Goal: Check status

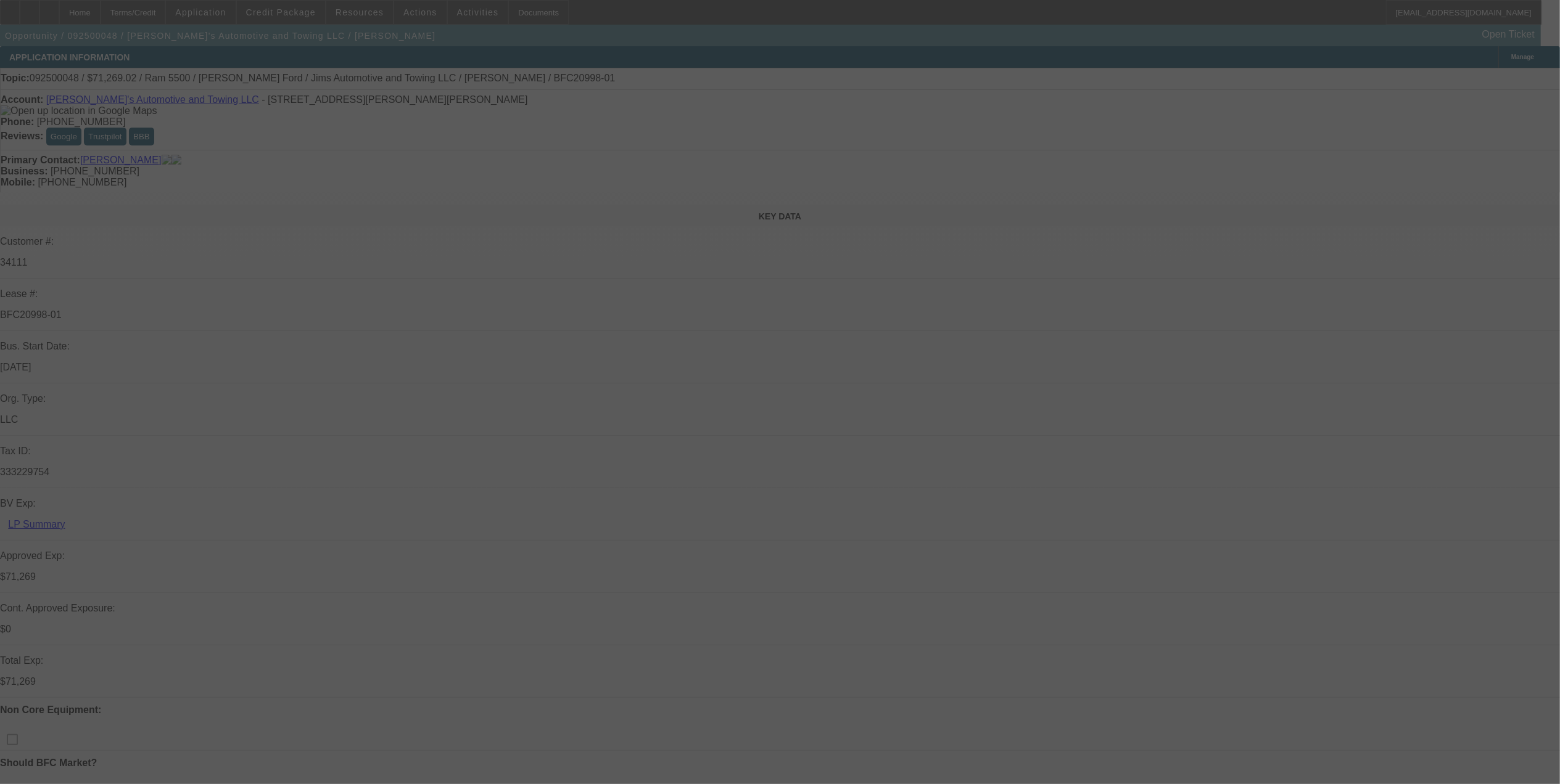
select select "0"
select select "0.1"
select select "0"
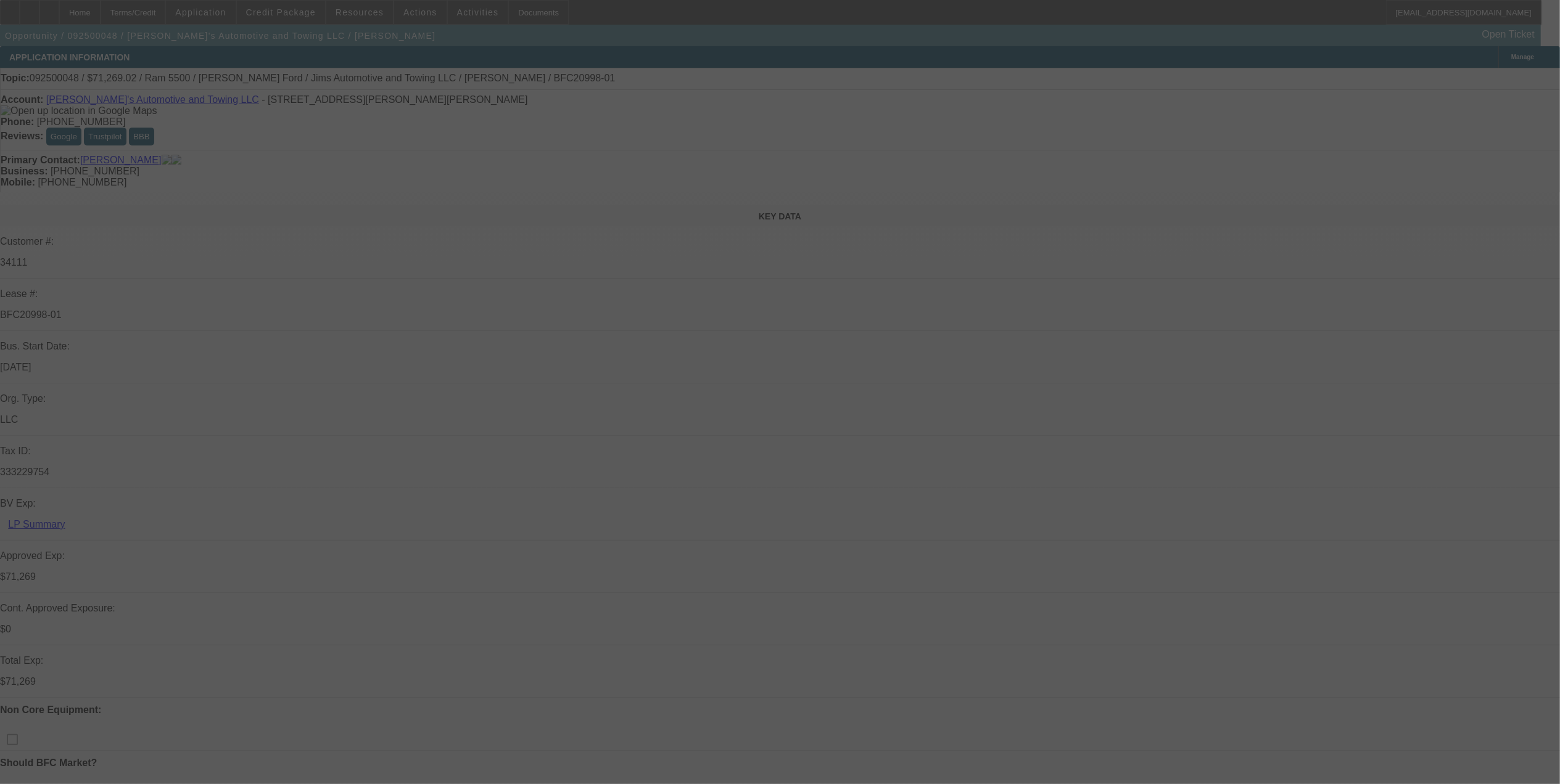
select select "0.1"
select select "0"
select select "0.1"
select select "0"
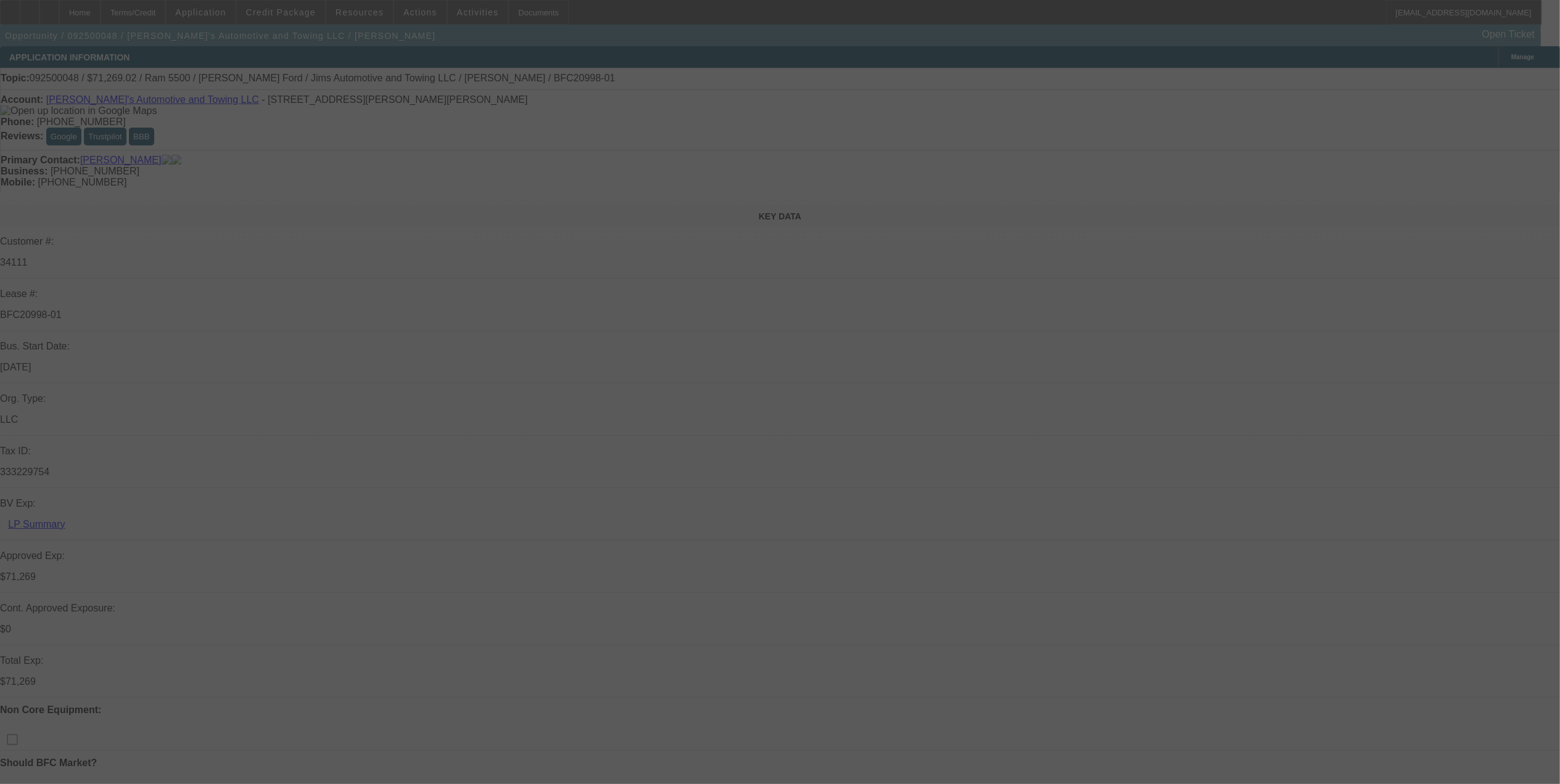
select select "0"
select select "0.1"
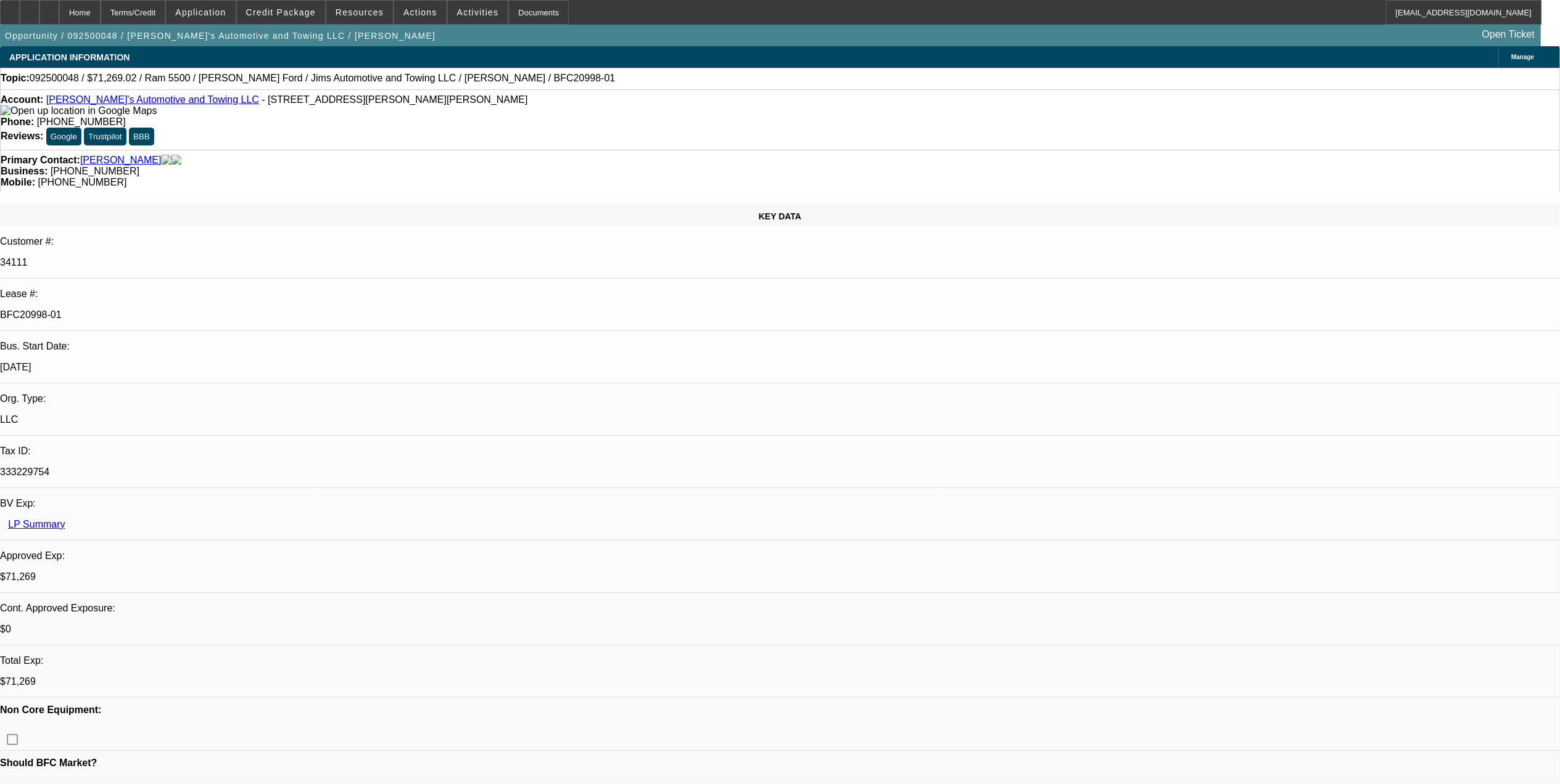
select select "1"
select select "3"
select select "4"
select select "1"
select select "3"
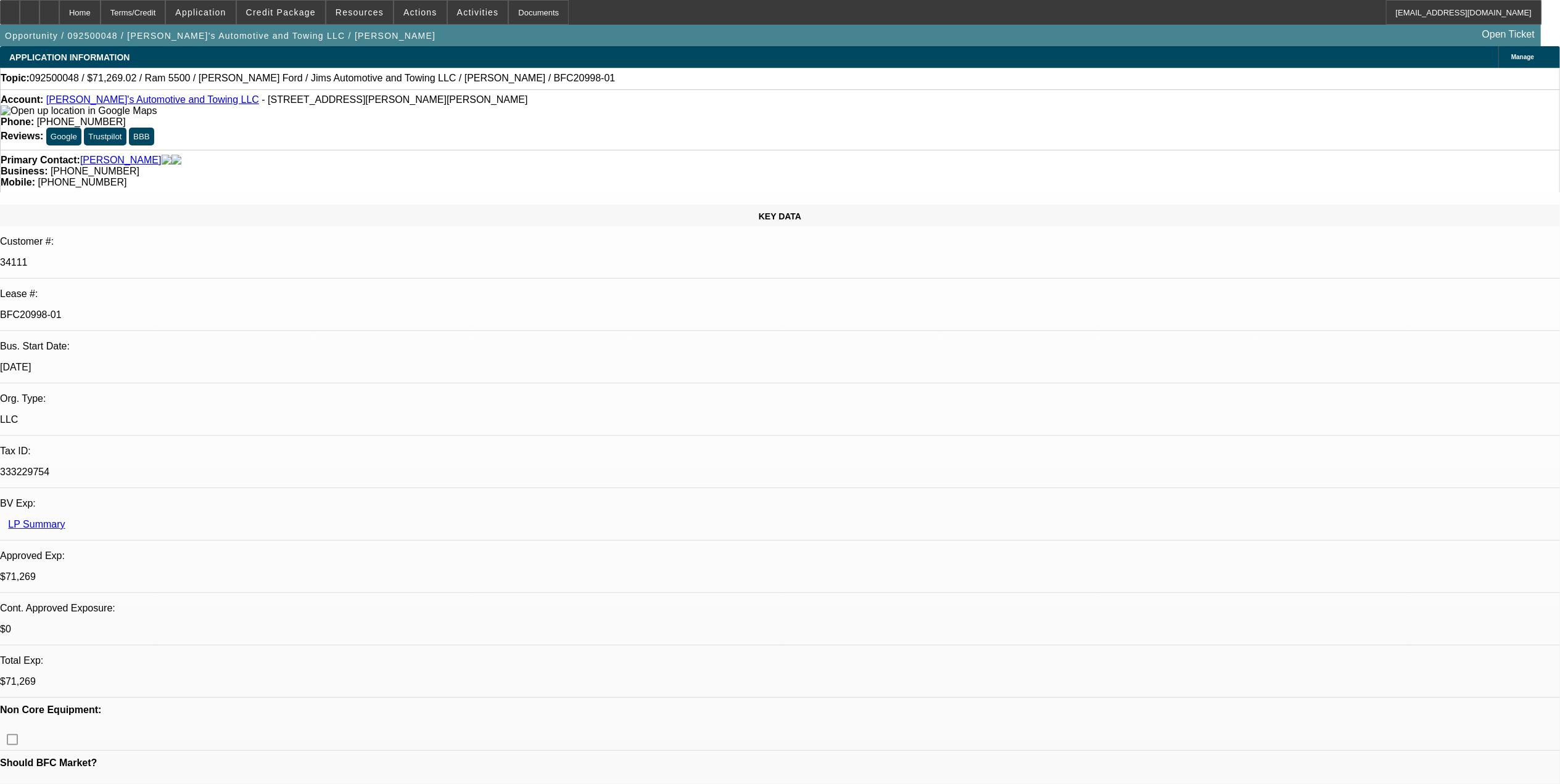
select select "4"
select select "1"
select select "3"
select select "4"
select select "1"
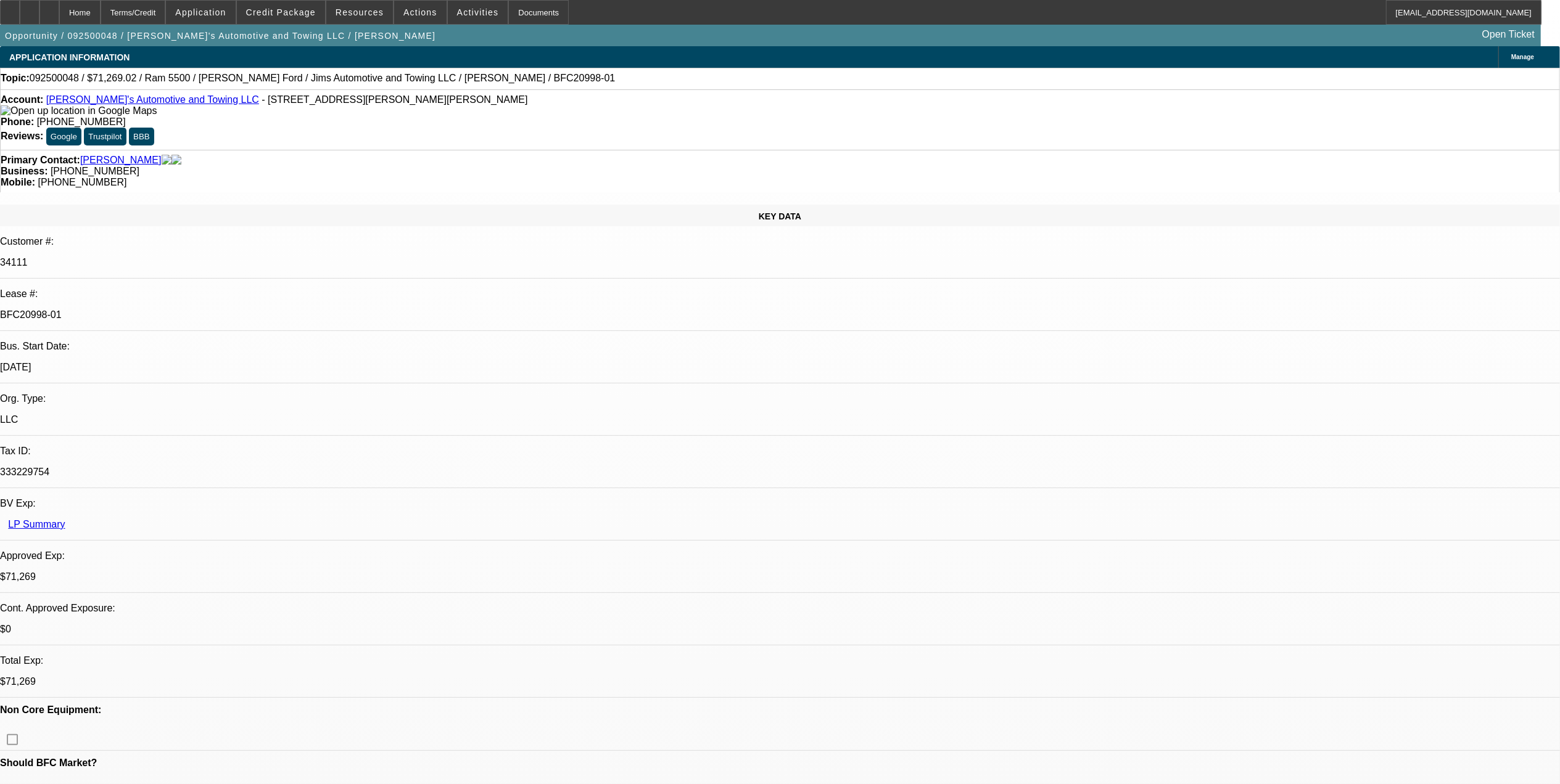
select select "1"
select select "4"
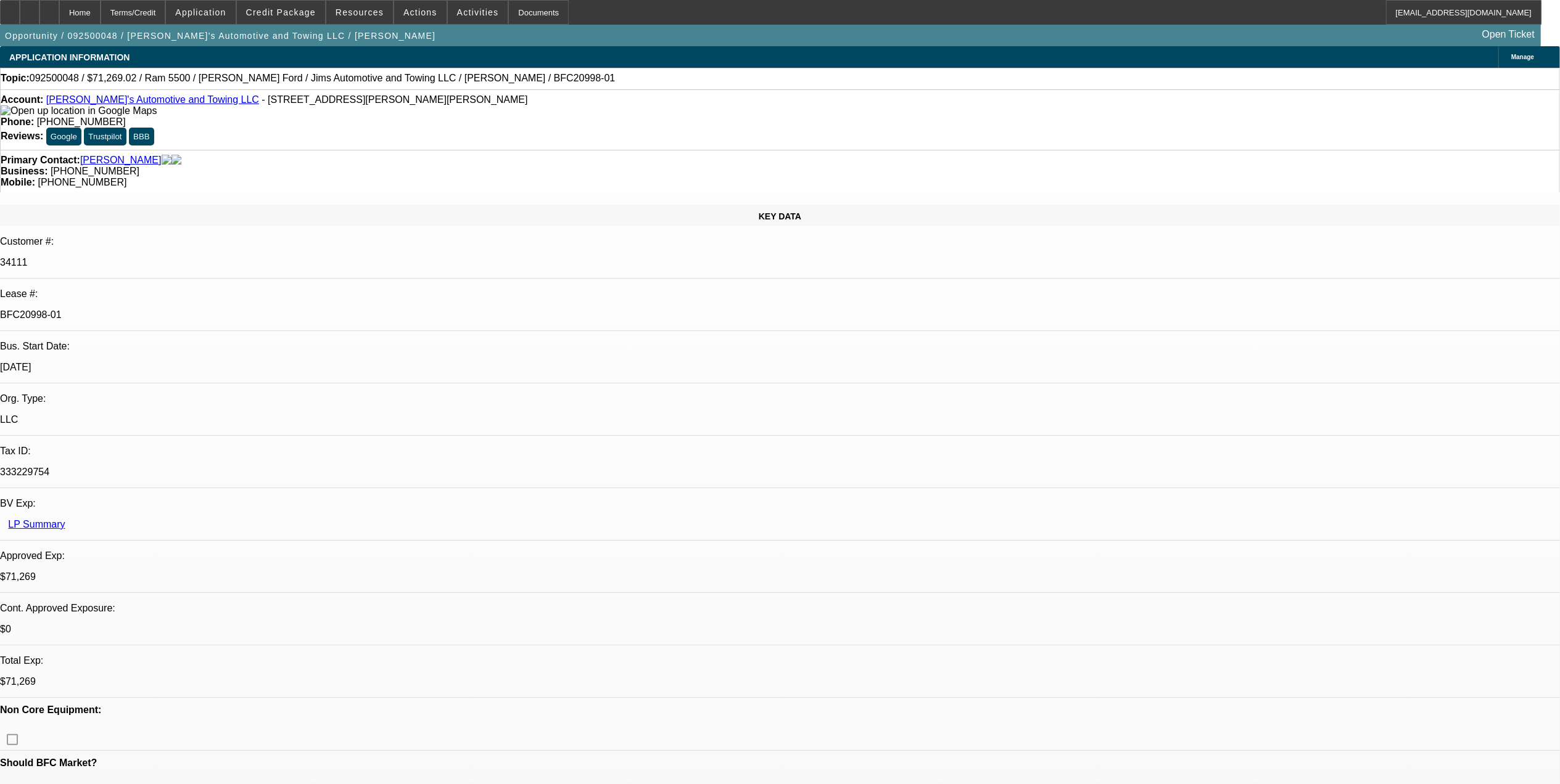
drag, startPoint x: 1154, startPoint y: 296, endPoint x: 1143, endPoint y: 297, distance: 11.0
drag, startPoint x: 587, startPoint y: 329, endPoint x: 580, endPoint y: 328, distance: 7.1
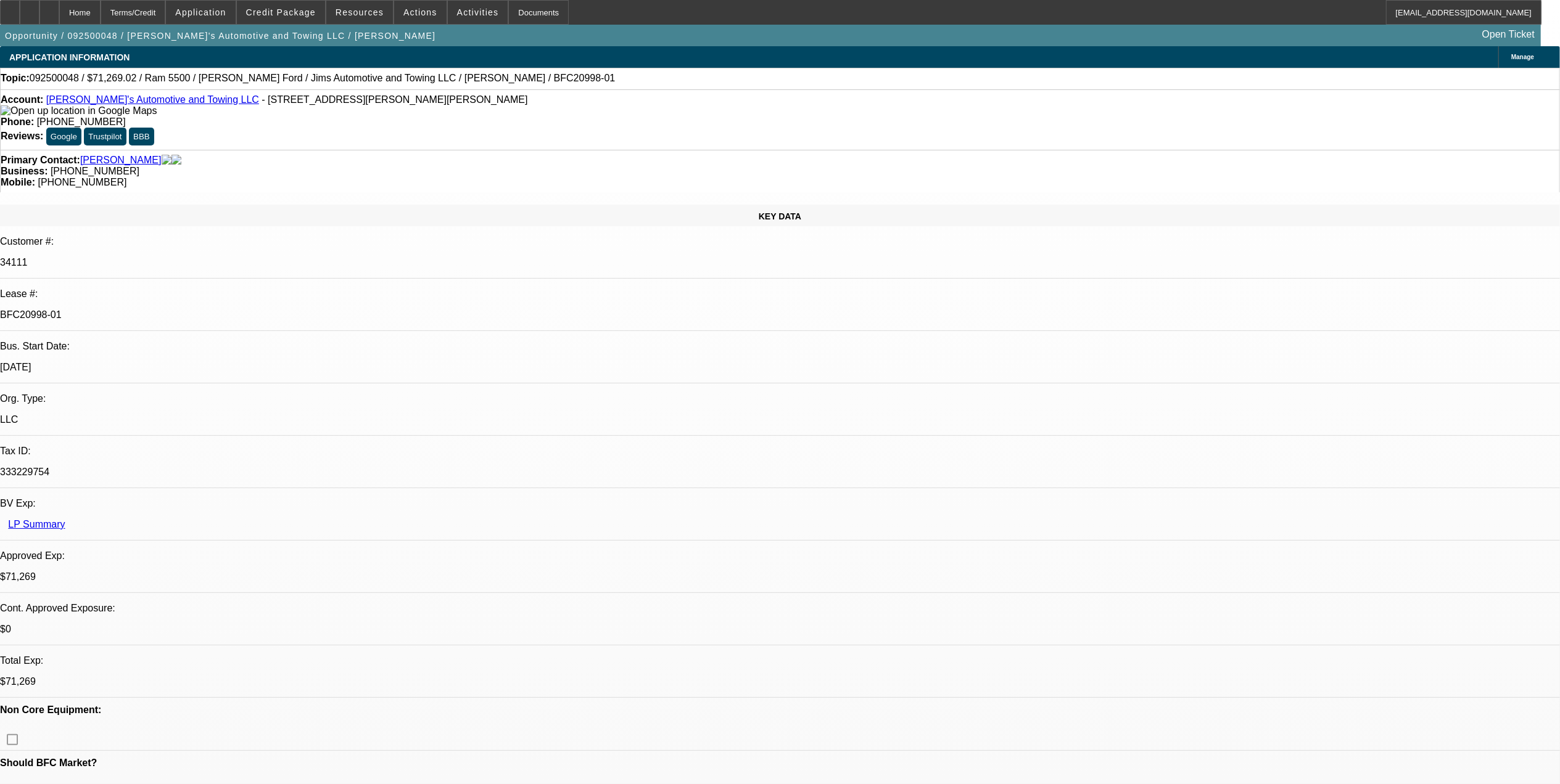
drag, startPoint x: 580, startPoint y: 328, endPoint x: 570, endPoint y: 321, distance: 12.2
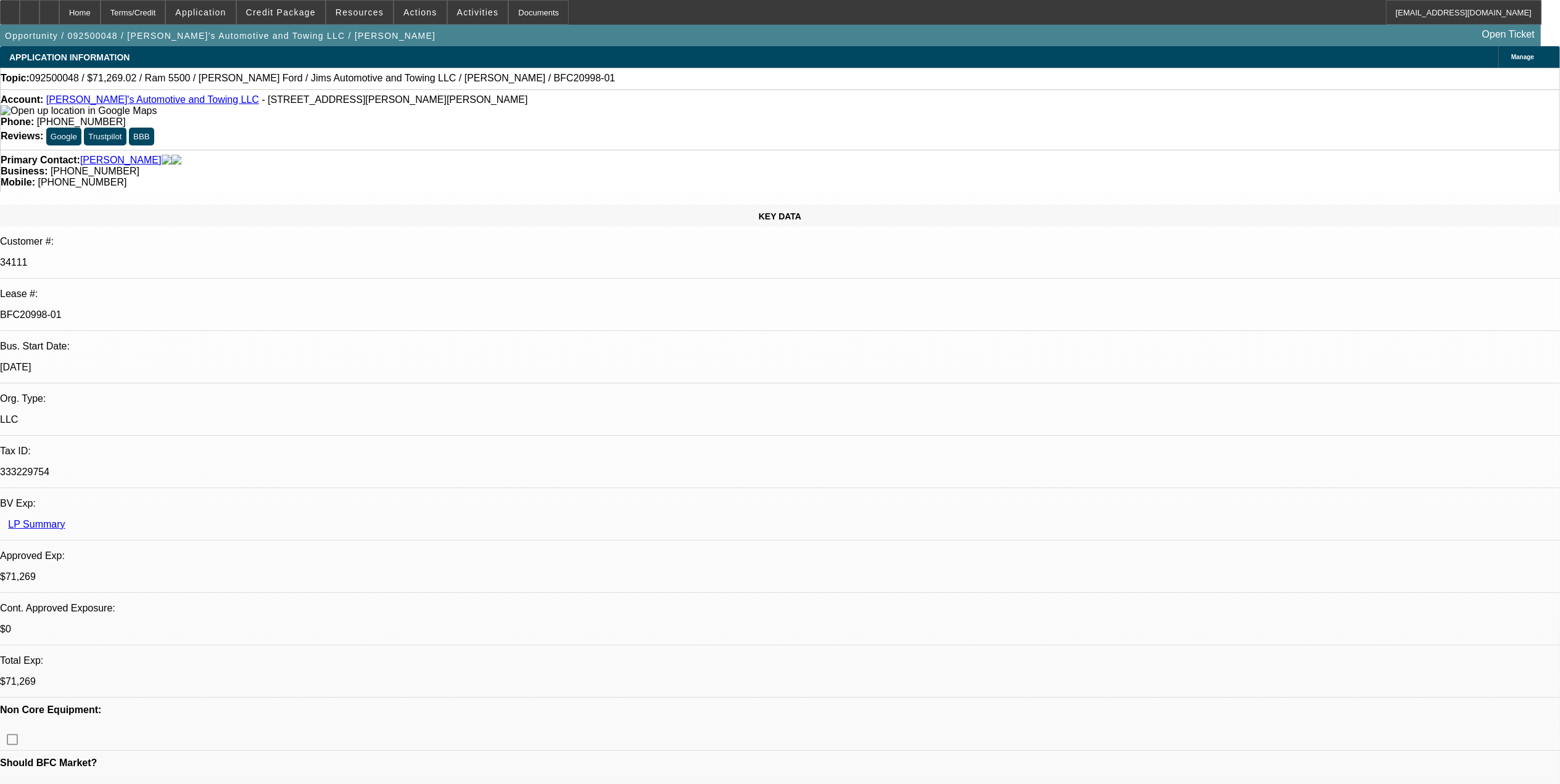
drag, startPoint x: 454, startPoint y: 443, endPoint x: 440, endPoint y: 444, distance: 14.0
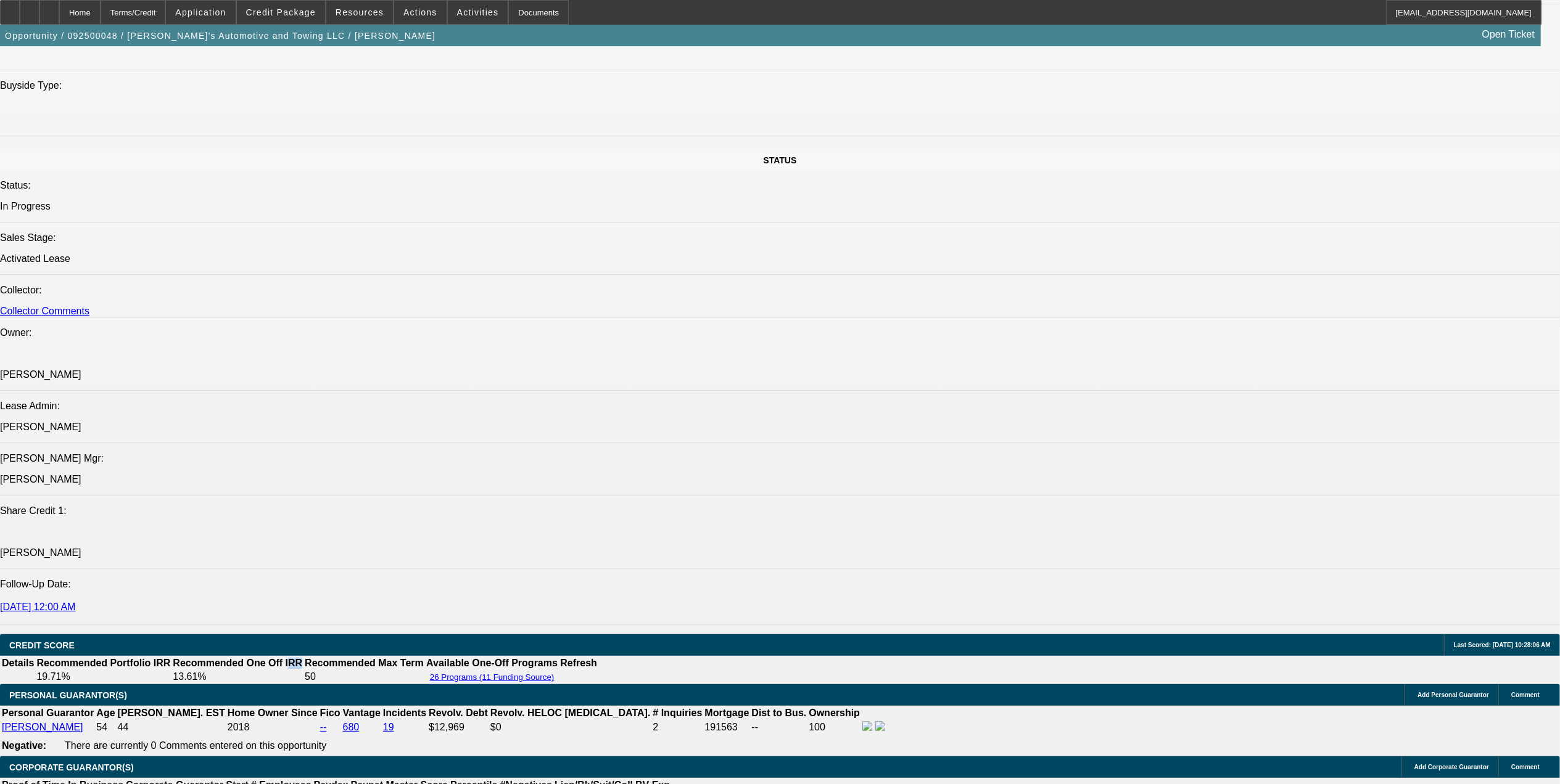
scroll to position [1233, 0]
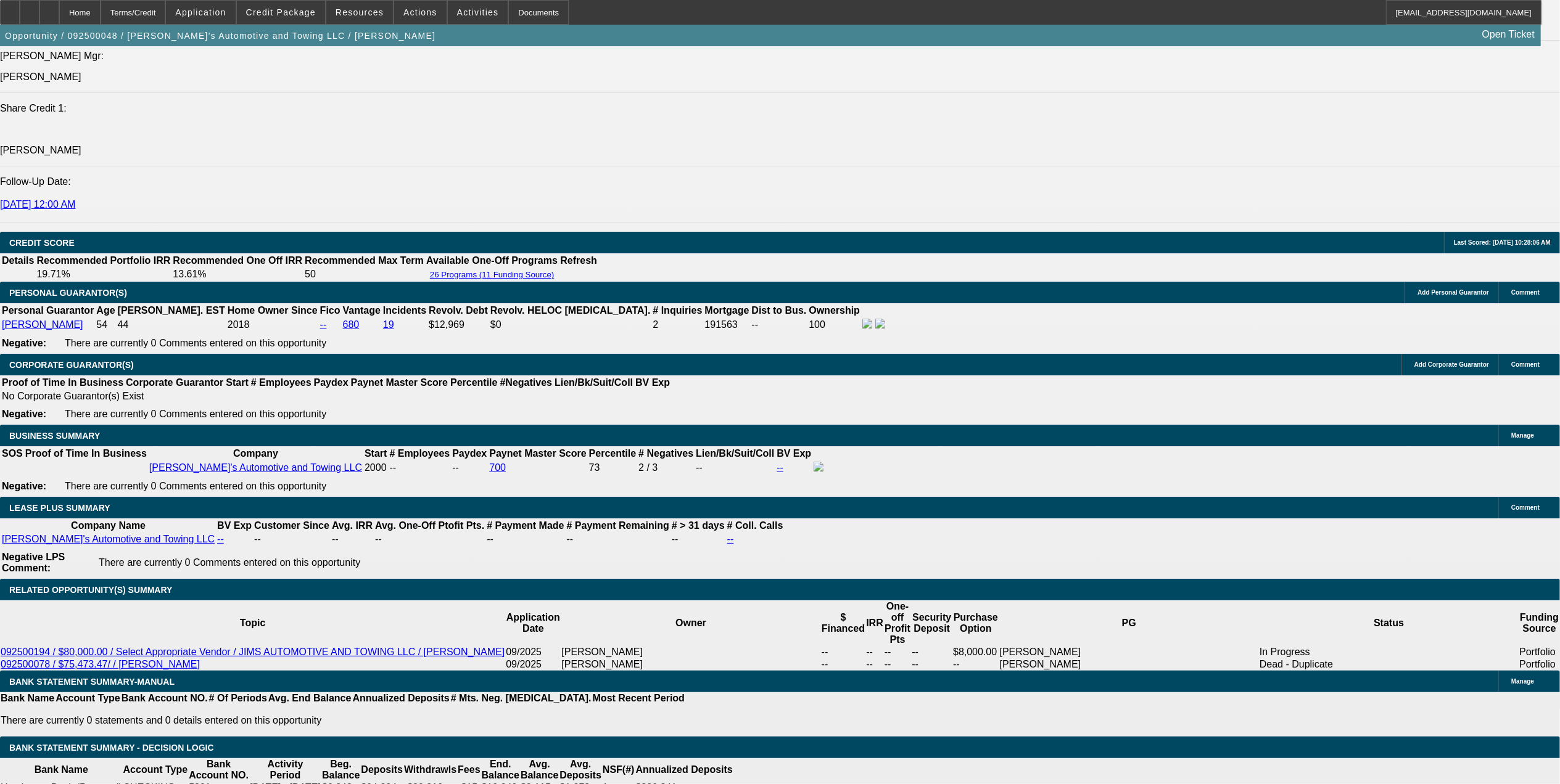
scroll to position [164, 0]
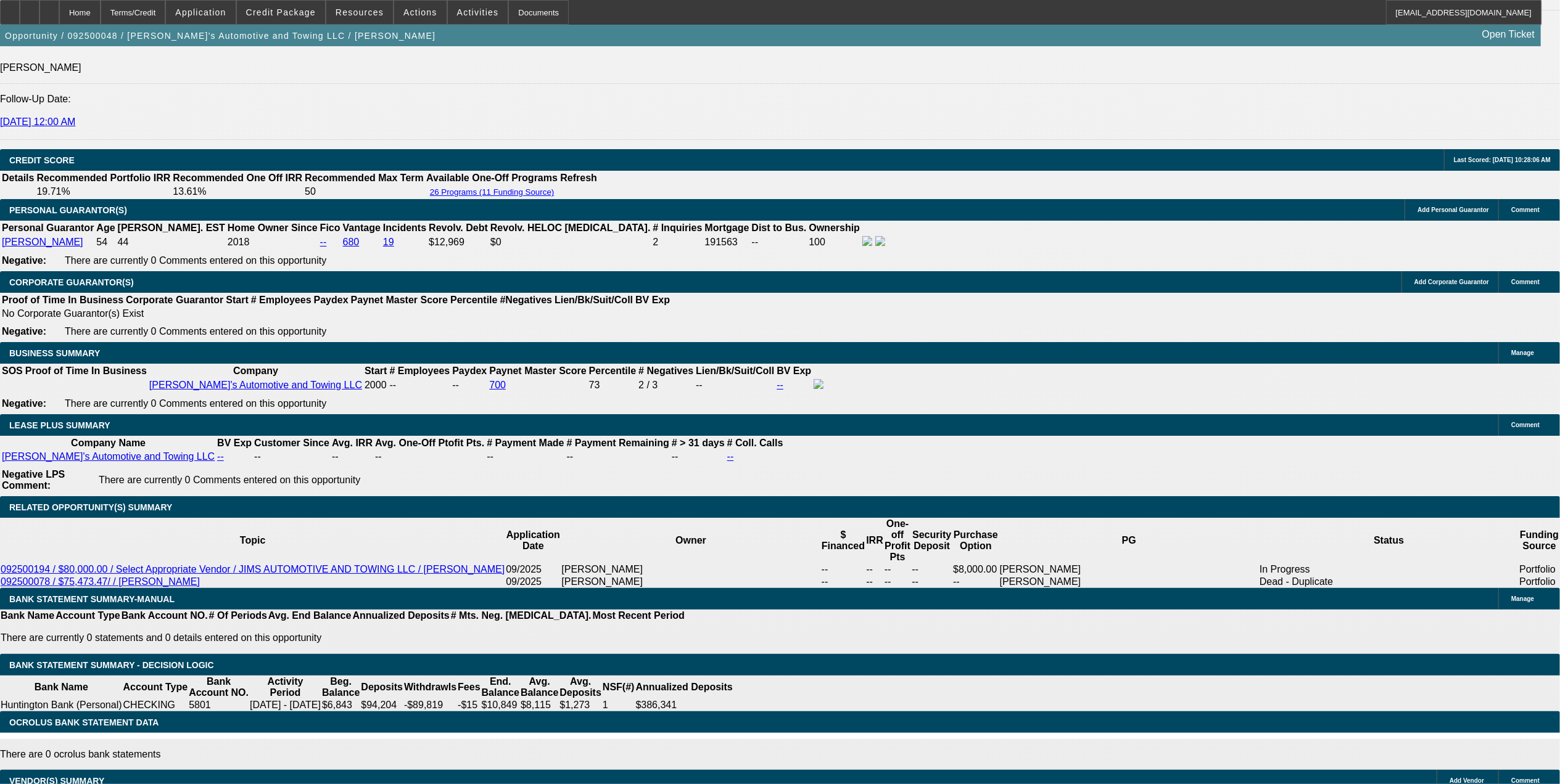
scroll to position [329, 0]
